Goal: Task Accomplishment & Management: Manage account settings

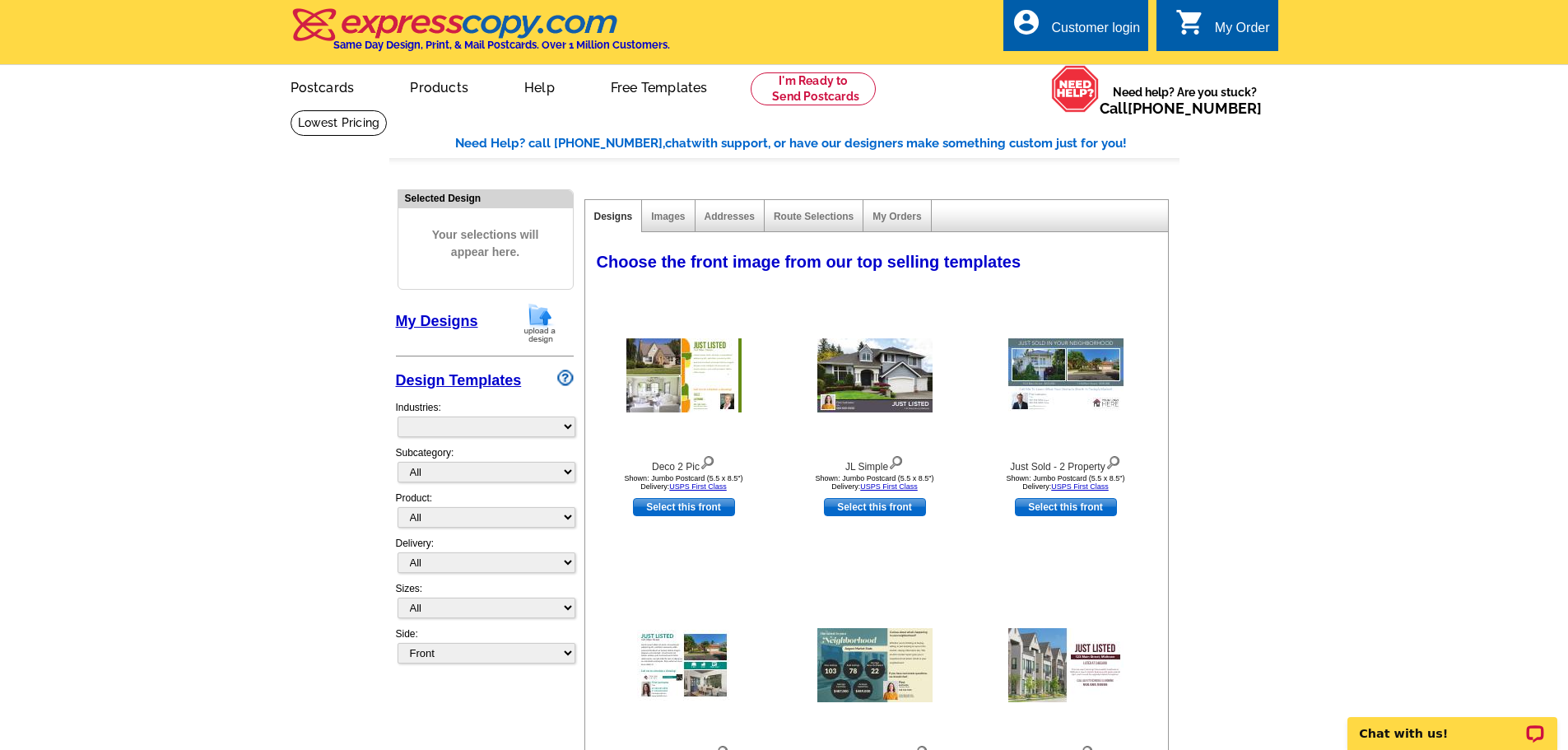
select select "785"
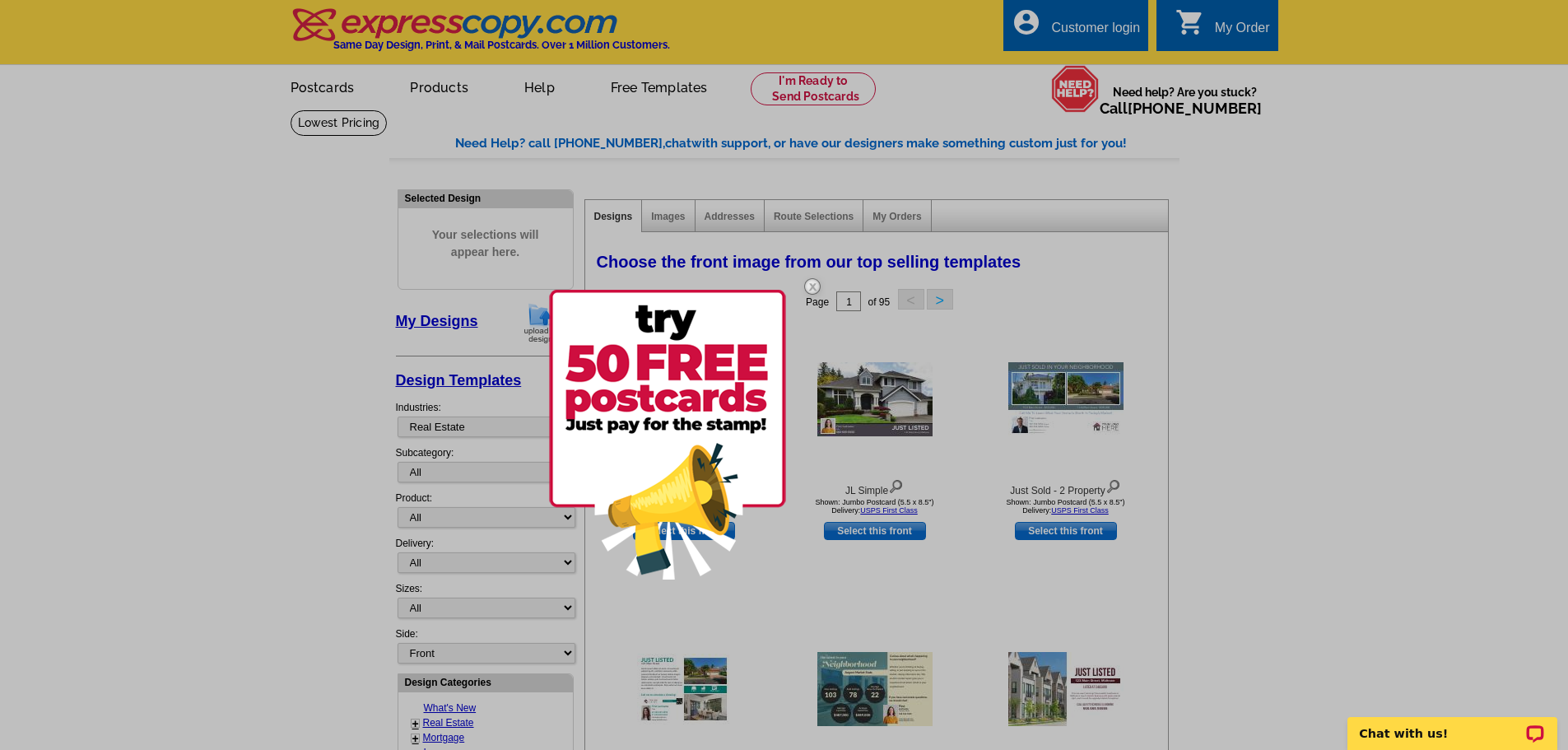
click at [814, 288] on img at bounding box center [812, 286] width 47 height 47
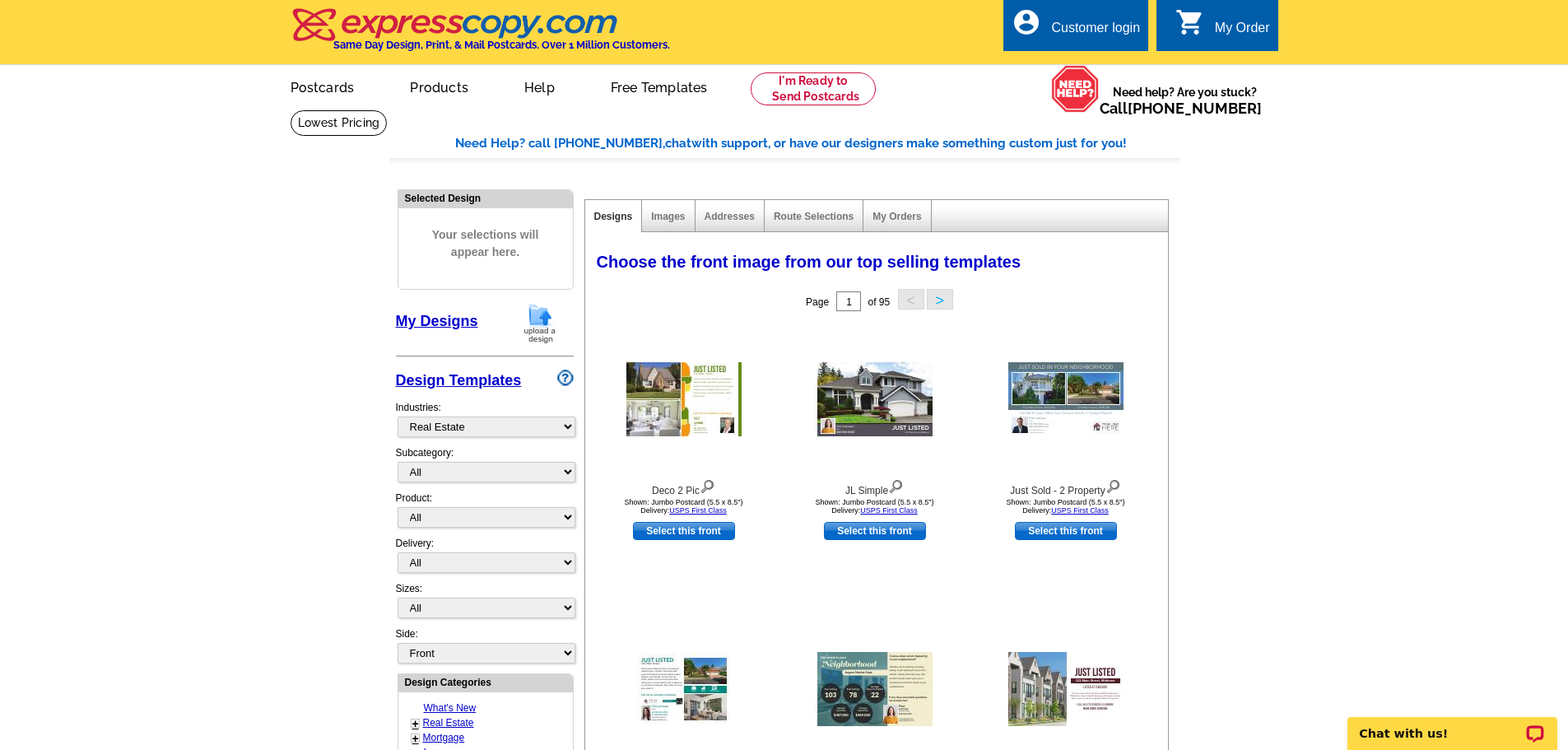
click at [1085, 17] on div "account_circle Customer login" at bounding box center [1076, 25] width 145 height 52
click at [1081, 27] on div "Customer login" at bounding box center [1095, 32] width 89 height 23
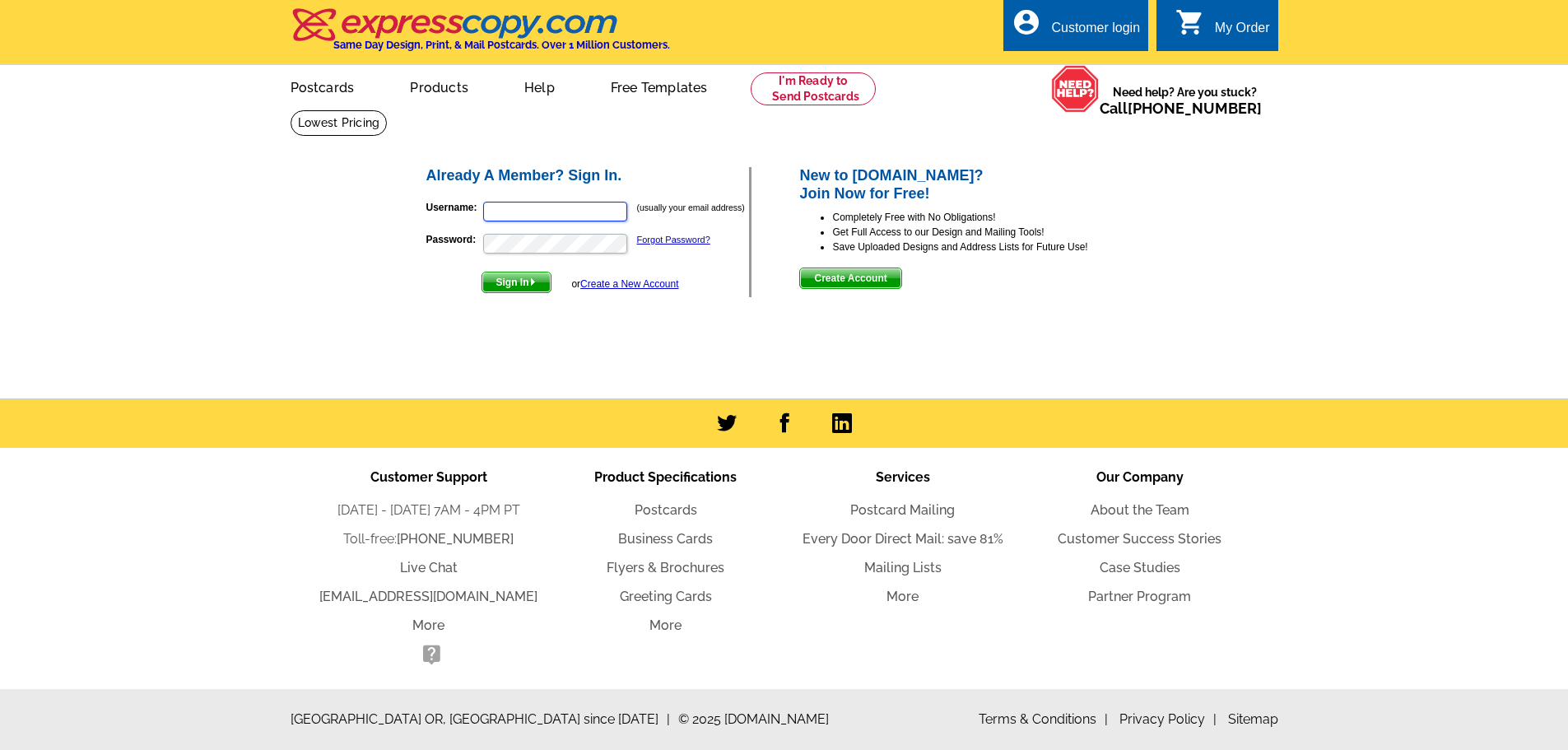
click at [528, 219] on input "Username:" at bounding box center [555, 211] width 144 height 19
type input "clintm@advancealarms.com"
click at [521, 282] on span "Sign In" at bounding box center [516, 282] width 69 height 19
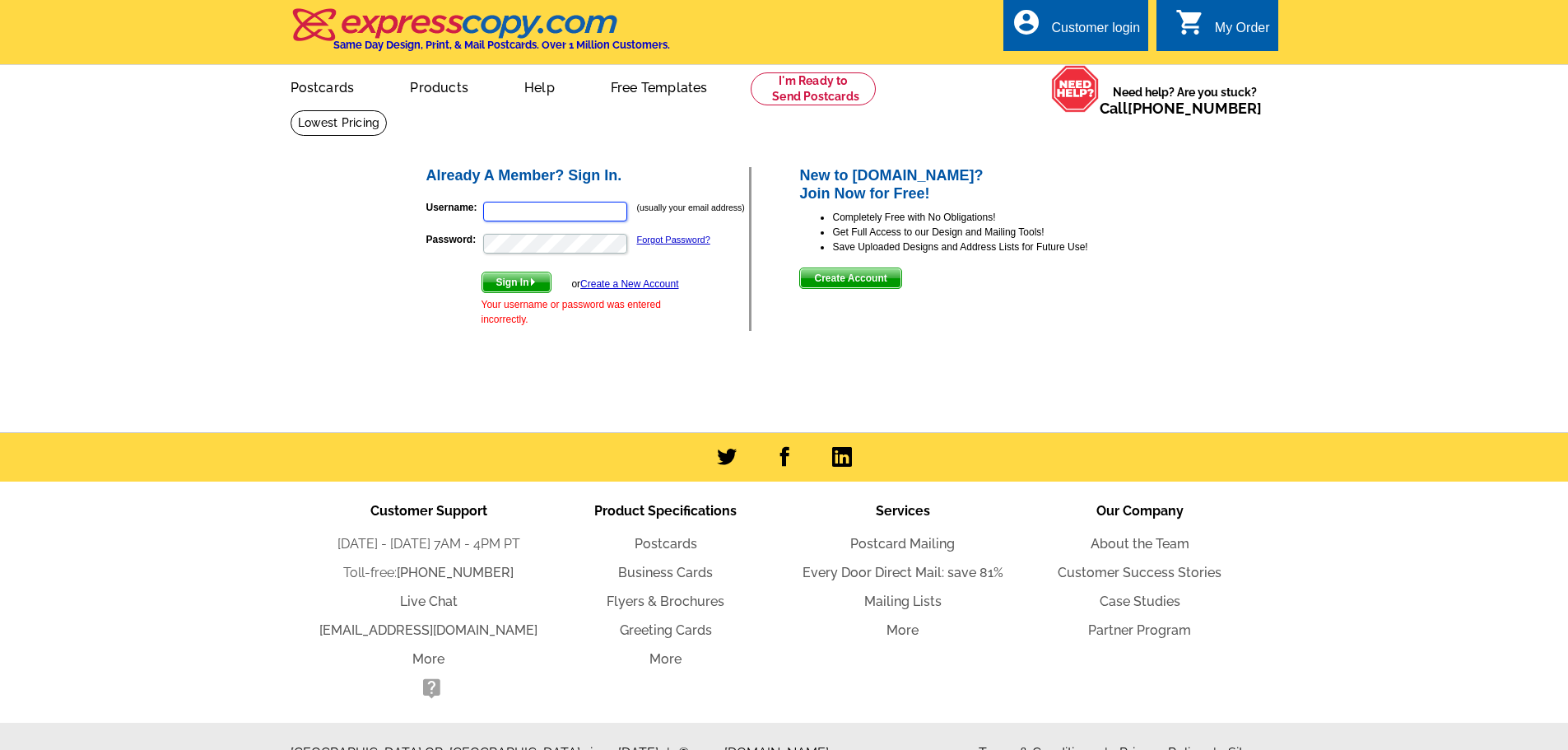
click at [542, 207] on input "Username:" at bounding box center [555, 211] width 144 height 19
click at [552, 211] on input "Username:" at bounding box center [555, 211] width 144 height 19
paste input "mailto:clintm@advancelarms.com,%20VgIjh00*QeR0t8%25Y!#gs"
drag, startPoint x: 583, startPoint y: 210, endPoint x: 544, endPoint y: 211, distance: 39.0
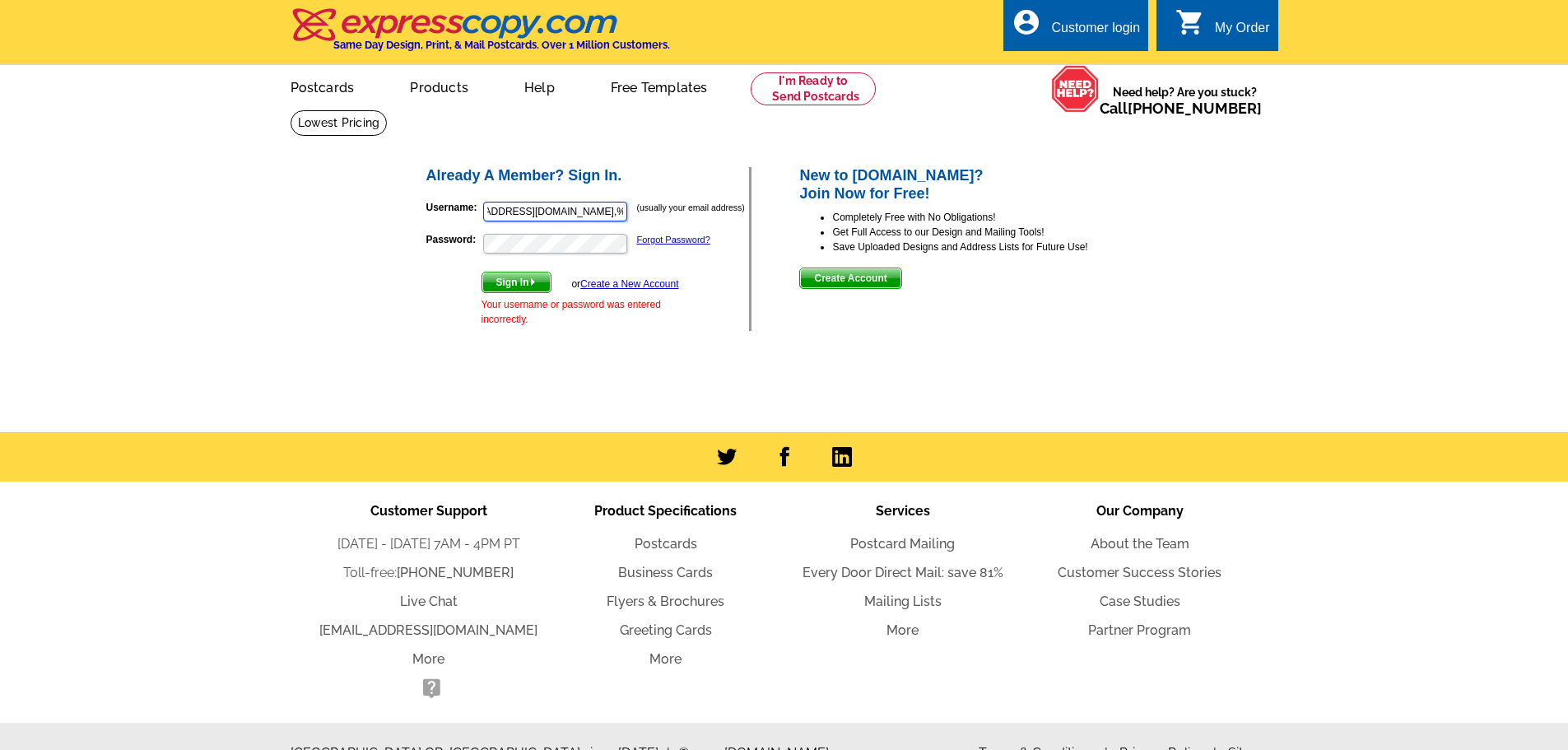
click at [544, 211] on input "mailto:clintm@advancelarms.com,%20VgIjh00*QeR0t8%25Y!#gs" at bounding box center [555, 211] width 144 height 19
type input "mailto:clintm@advancelarms.com,%20VgIjh00*QeR0t8%25Y!#gs"
click at [682, 237] on link "Forgot Password?" at bounding box center [674, 239] width 74 height 10
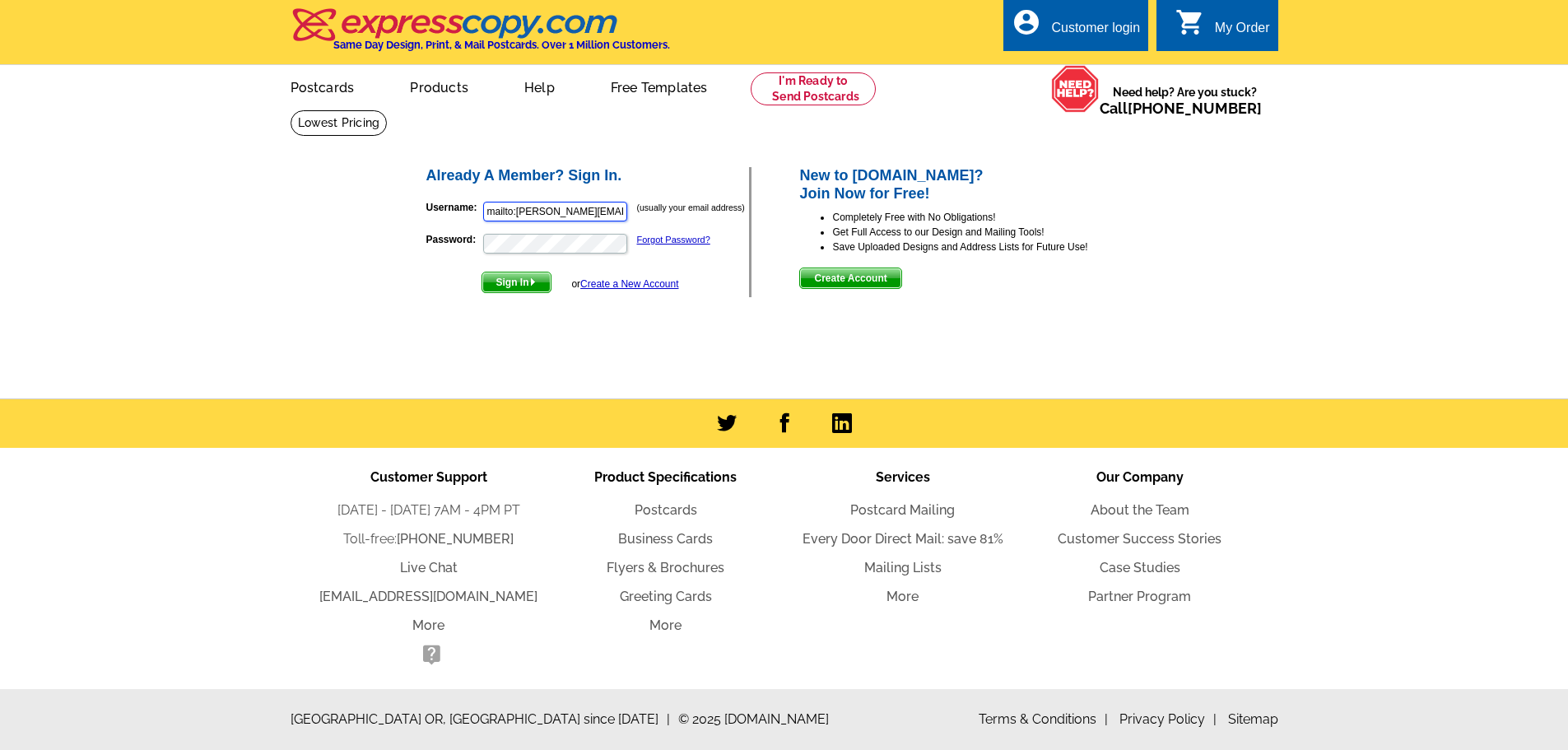
drag, startPoint x: 517, startPoint y: 216, endPoint x: 430, endPoint y: 233, distance: 88.6
click at [430, 233] on form "Username: mailto:clintm@advancelarms.com,%20VgIjh00*QeR0t8%25Y!#gs (usually you…" at bounding box center [588, 243] width 323 height 101
type input "clintm@advancelarms.com"
click at [507, 279] on span "Sign In" at bounding box center [516, 282] width 69 height 19
